Goal: Communication & Community: Answer question/provide support

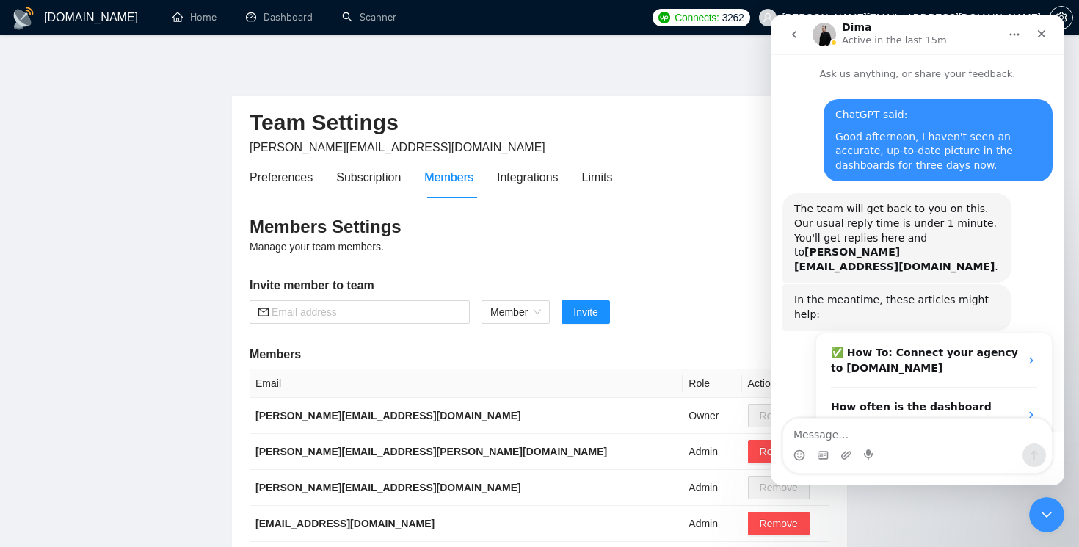
scroll to position [1219, 0]
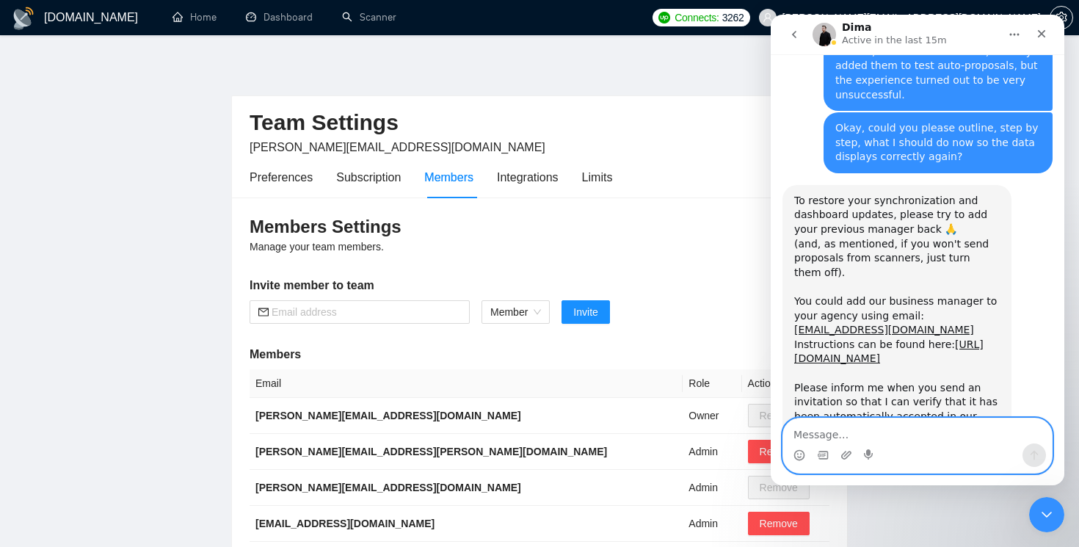
click at [821, 433] on textarea "Message…" at bounding box center [917, 430] width 269 height 25
type textarea "в"
type textarea "щ"
type textarea "done"
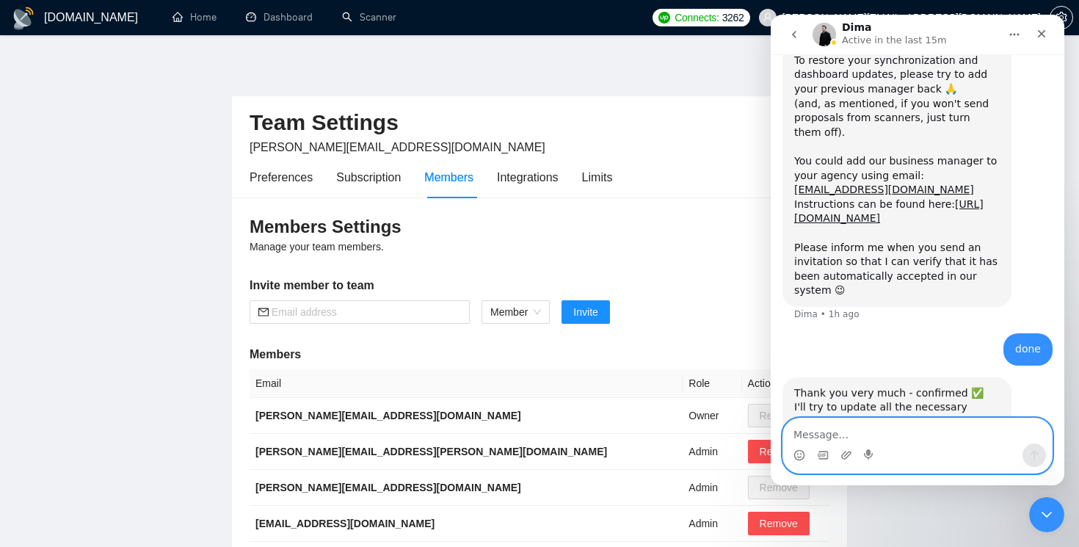
scroll to position [1364, 0]
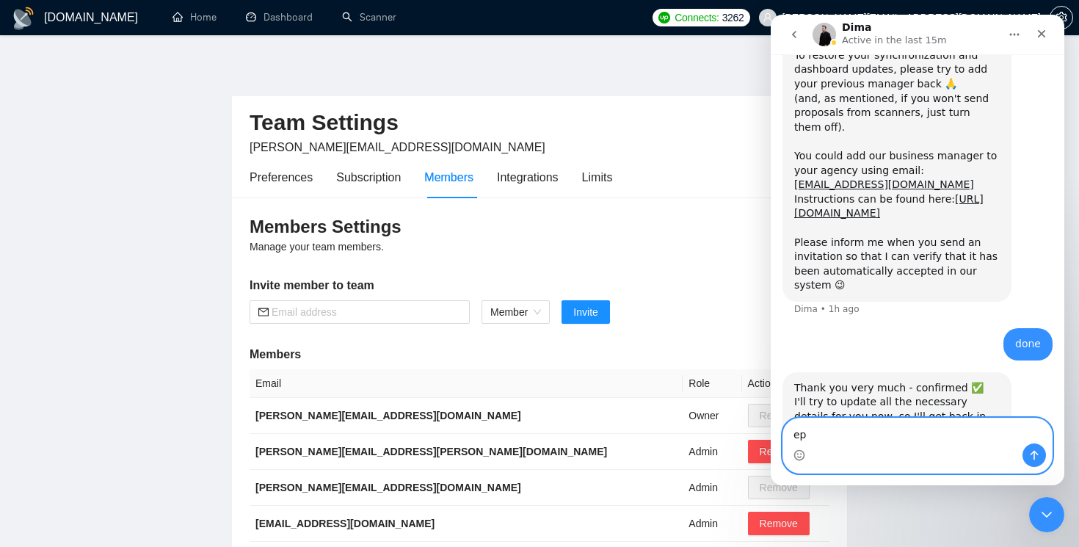
type textarea "е"
type textarea "Thank you"
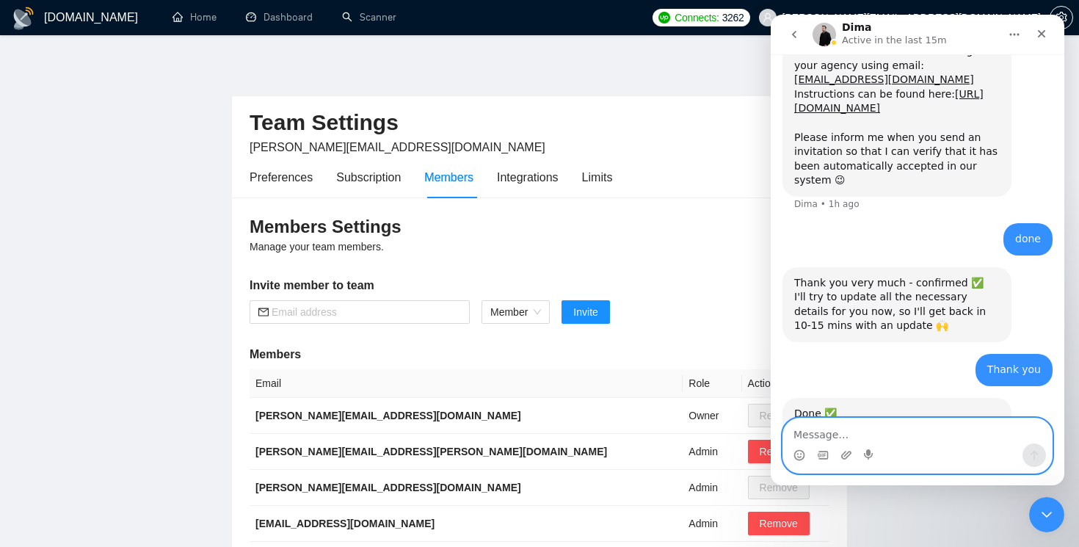
scroll to position [1480, 0]
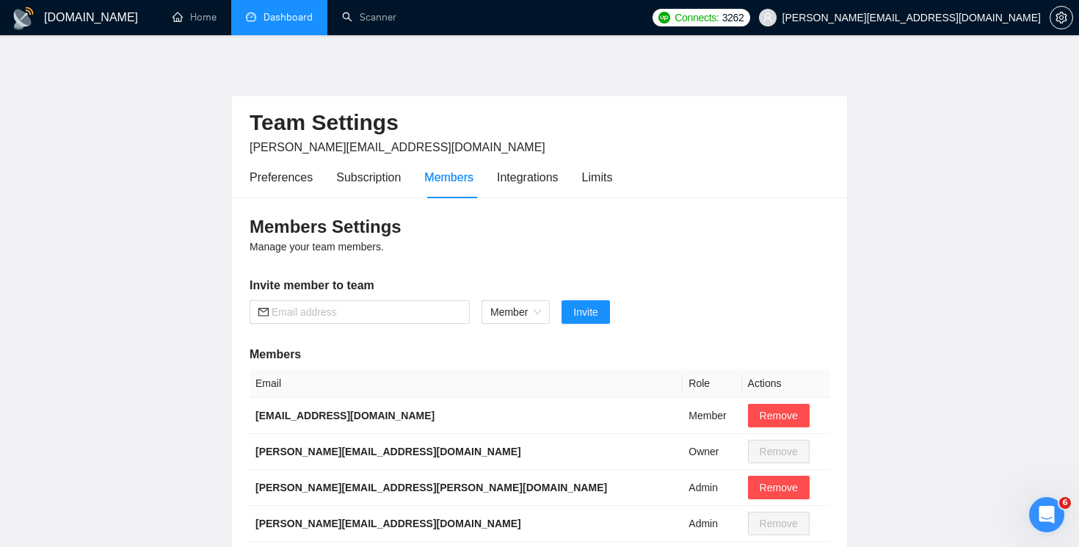
click at [270, 23] on link "Dashboard" at bounding box center [279, 17] width 67 height 12
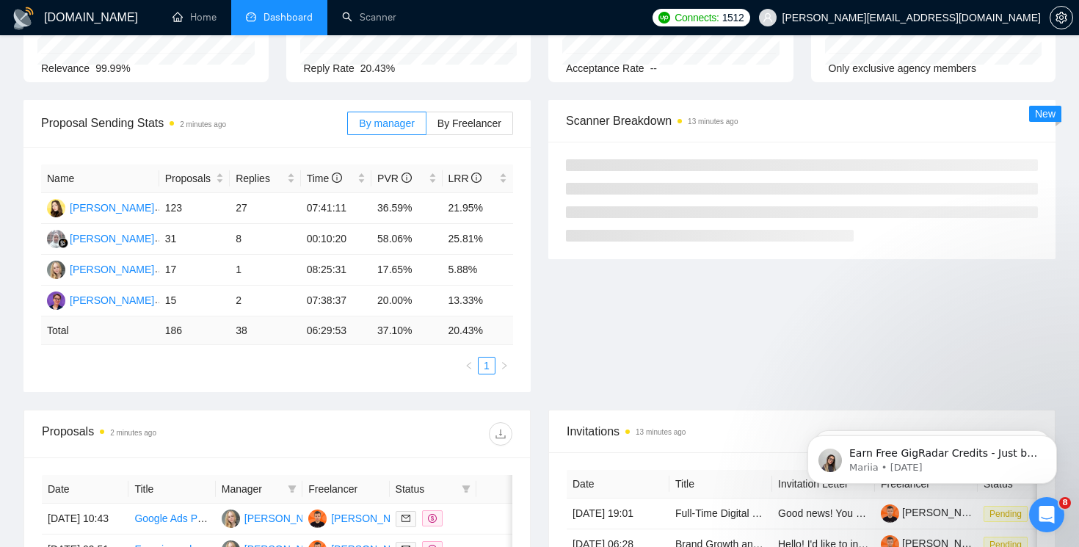
scroll to position [146, 0]
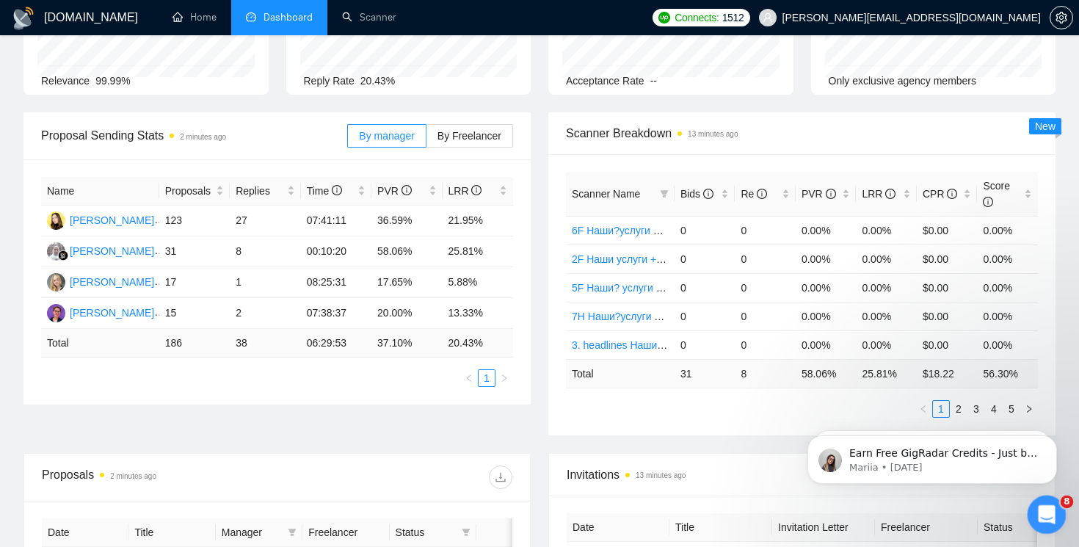
click at [1047, 522] on icon "Open Intercom Messenger" at bounding box center [1045, 512] width 24 height 24
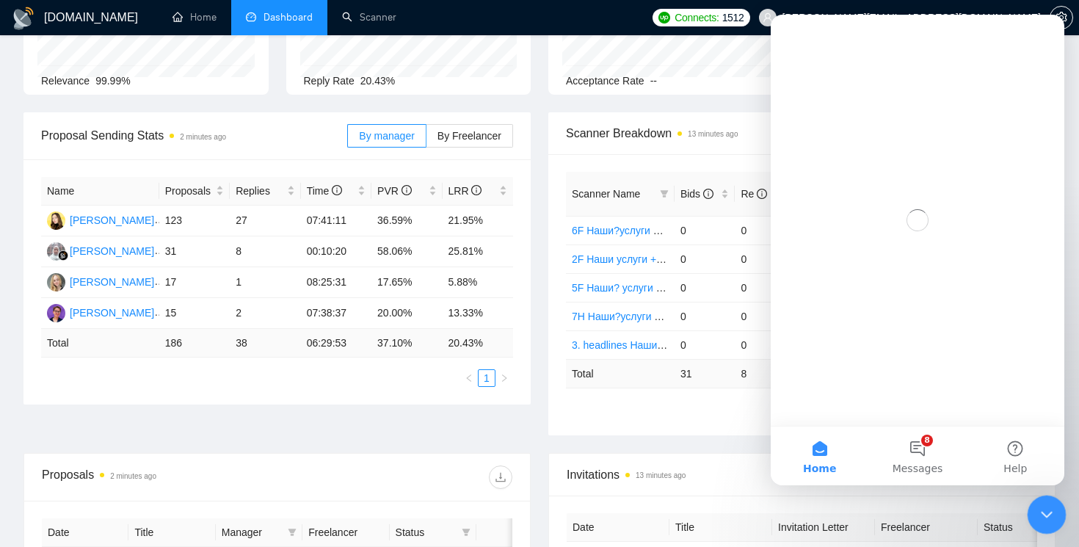
scroll to position [0, 0]
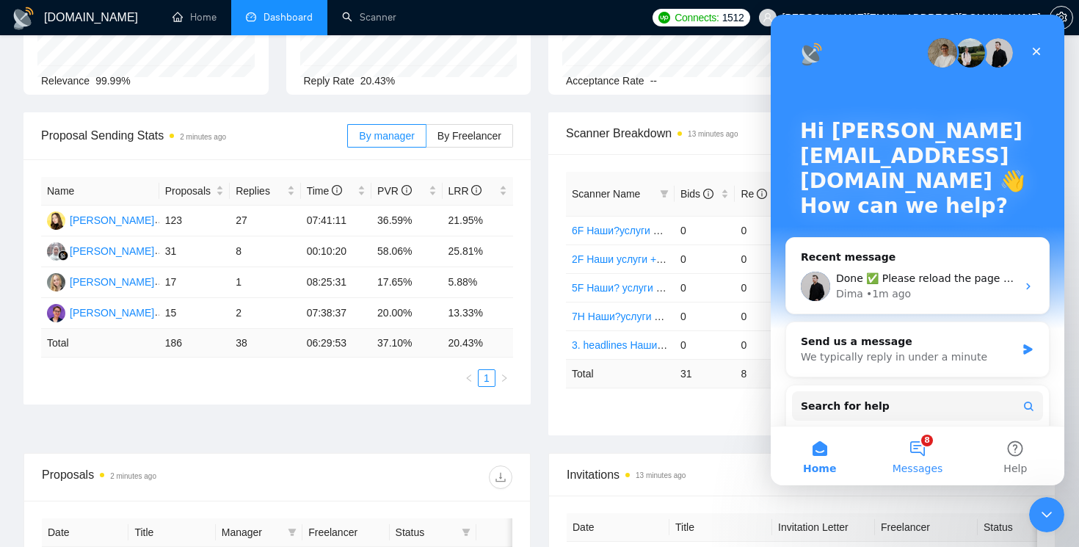
click at [923, 447] on button "8 Messages" at bounding box center [917, 455] width 98 height 59
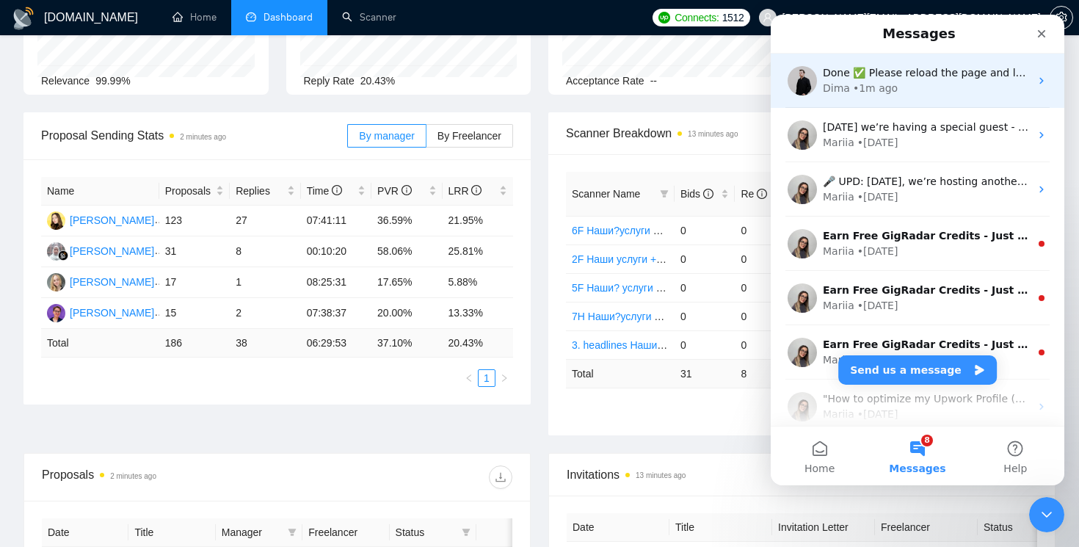
click at [925, 97] on div "Done ✅ Please reload the page and let me know if it works for you 🙏 Dima • 1m a…" at bounding box center [918, 81] width 294 height 54
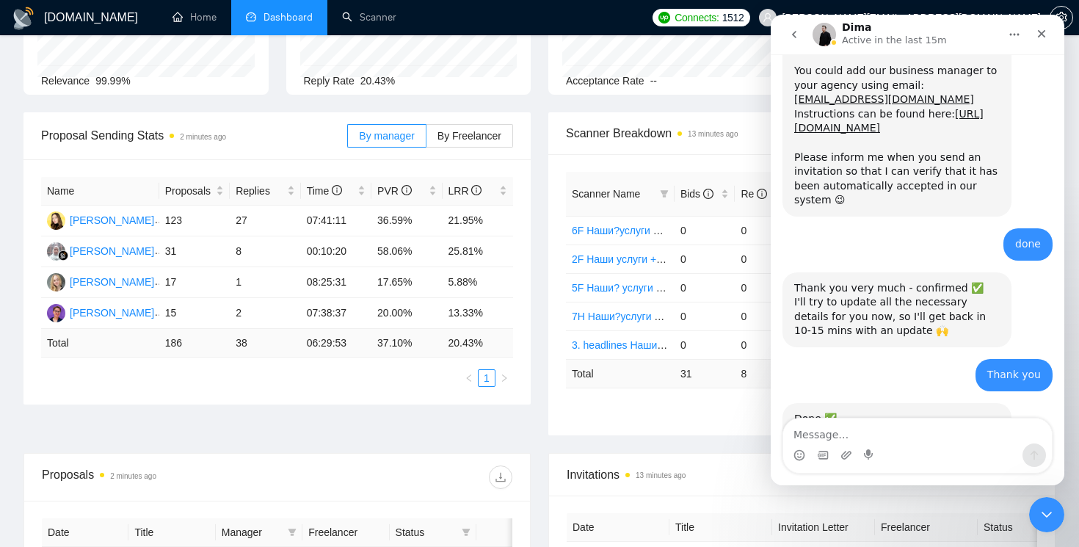
click at [876, 440] on textarea "Message…" at bounding box center [917, 430] width 269 height 25
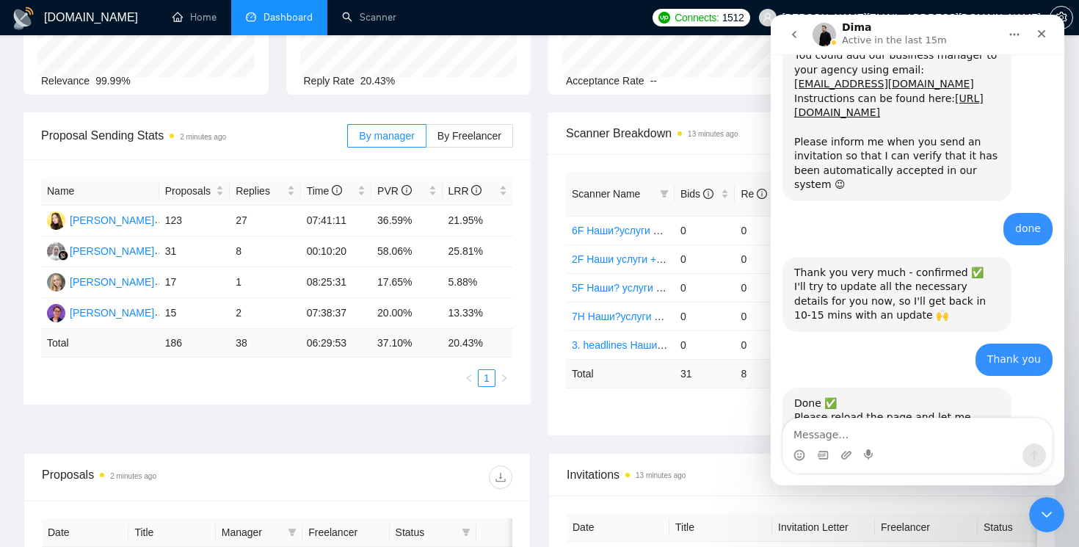
scroll to position [1465, 0]
type textarea "[PERSON_NAME]"
type textarea "y"
type textarea "works. Thank you"
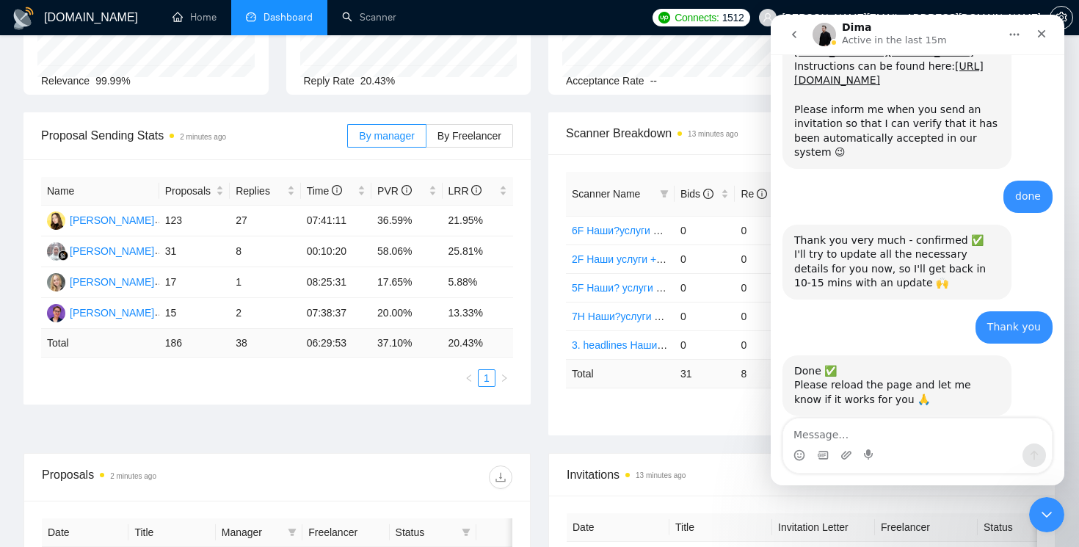
scroll to position [1509, 0]
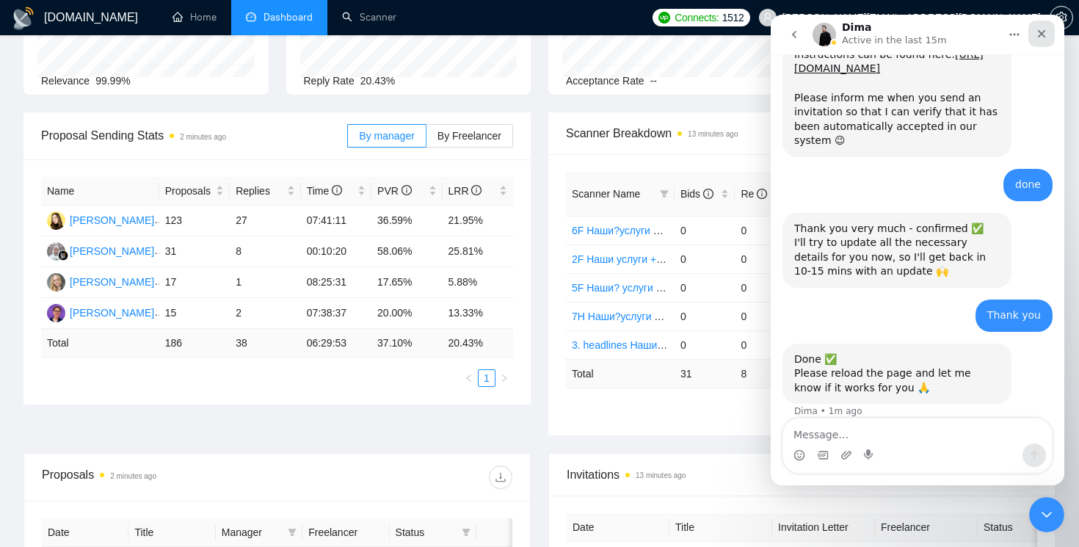
click at [1041, 31] on icon "Close" at bounding box center [1041, 34] width 12 height 12
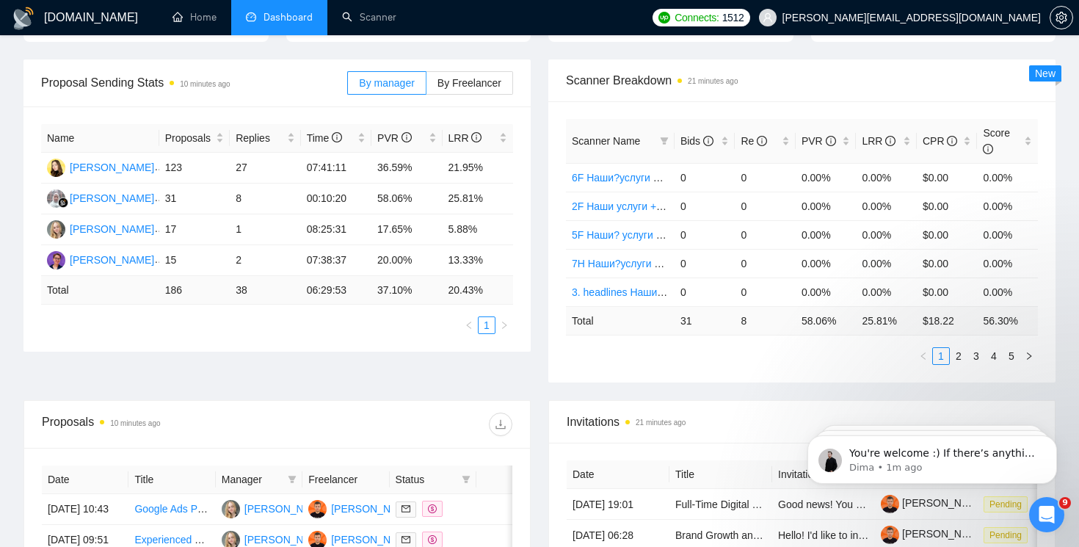
scroll to position [0, 0]
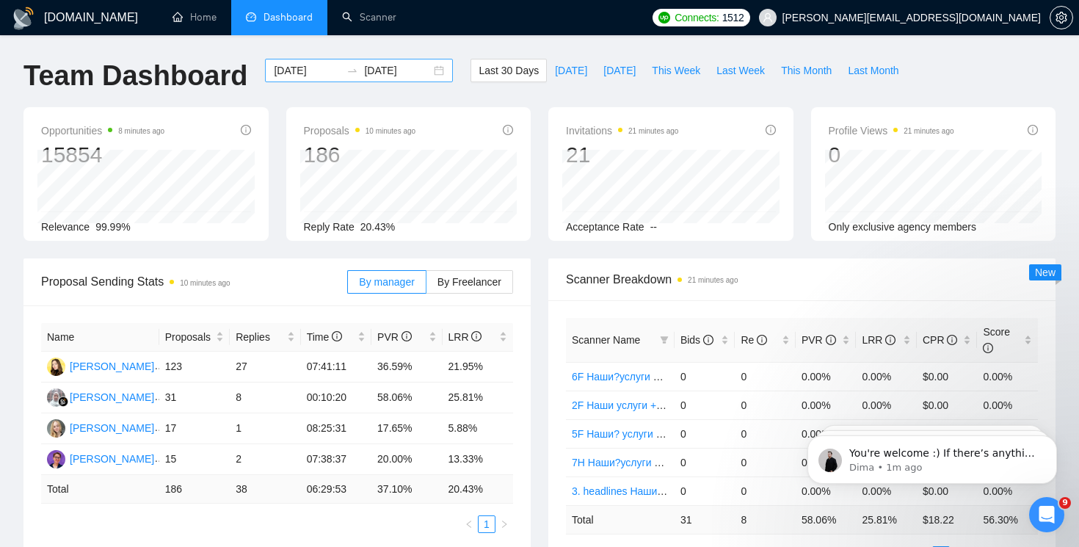
click at [426, 70] on div "[DATE] [DATE]" at bounding box center [359, 70] width 188 height 23
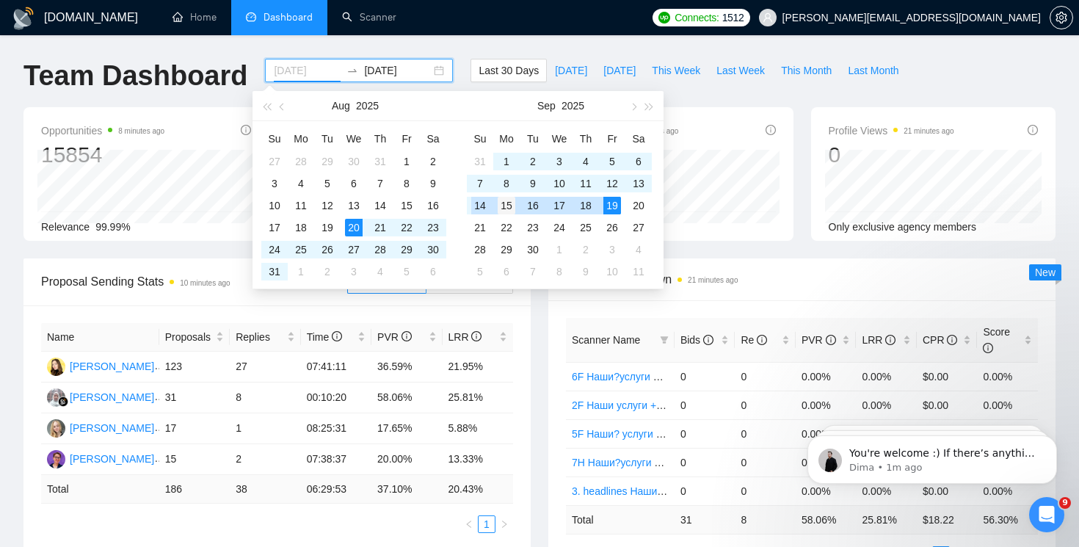
type input "[DATE]"
click at [495, 205] on td "15" at bounding box center [506, 205] width 26 height 22
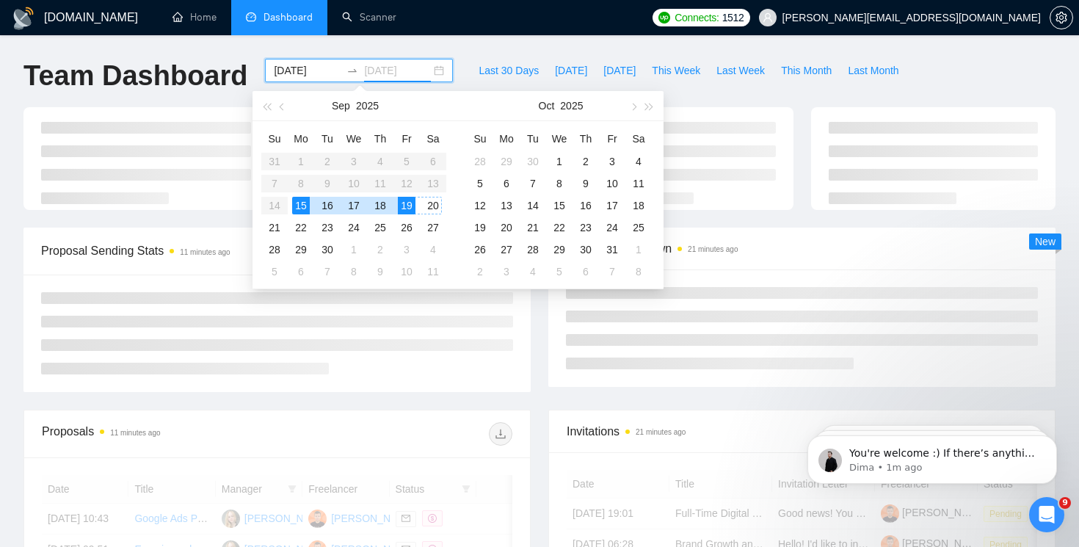
type input "[DATE]"
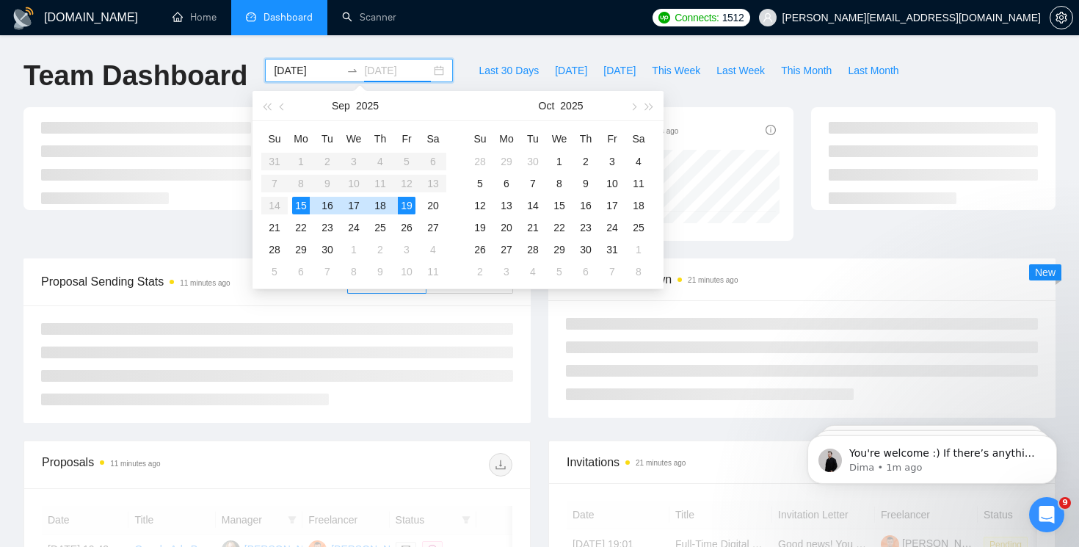
click at [396, 204] on td "19" at bounding box center [406, 205] width 26 height 22
